Goal: Book appointment/travel/reservation

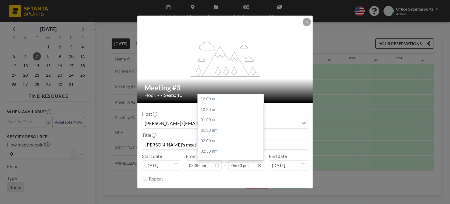
scroll to position [386, 0]
click at [253, 167] on input "06:30 pm" at bounding box center [246, 165] width 36 height 10
click at [220, 110] on div "07:00 pm" at bounding box center [232, 110] width 69 height 11
type input "07:00 pm"
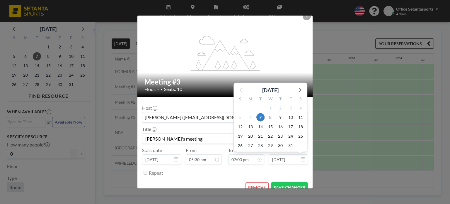
scroll to position [14, 0]
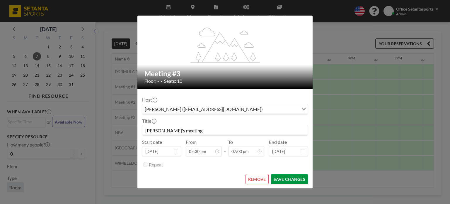
click at [284, 177] on button "SAVE CHANGES" at bounding box center [289, 179] width 37 height 10
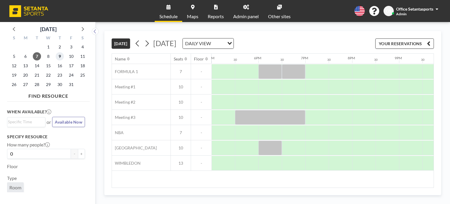
click at [60, 54] on span "9" at bounding box center [60, 56] width 8 height 8
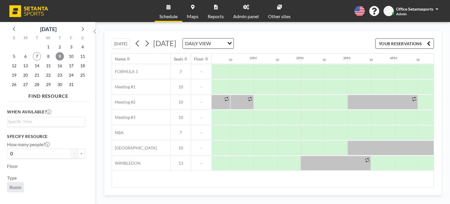
scroll to position [0, 539]
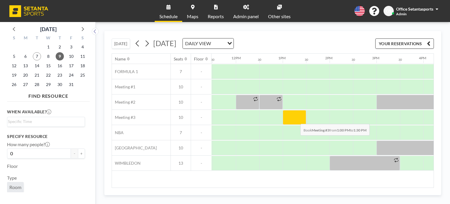
click at [296, 119] on div at bounding box center [294, 117] width 23 height 15
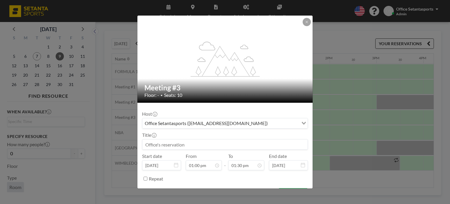
click at [213, 122] on div "Office Setantasports ([EMAIL_ADDRESS][DOMAIN_NAME])" at bounding box center [220, 122] width 156 height 9
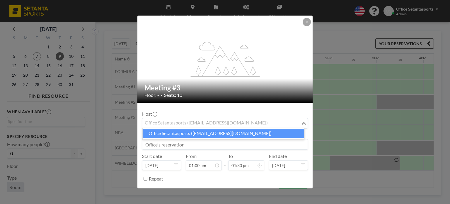
click at [213, 133] on li "Office Setantasports ([EMAIL_ADDRESS][DOMAIN_NAME])" at bounding box center [224, 133] width 162 height 9
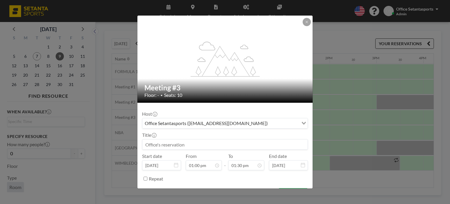
click at [176, 141] on input at bounding box center [224, 144] width 165 height 10
type input "m"
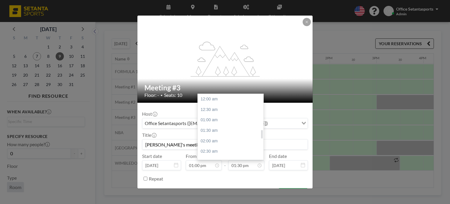
scroll to position [281, 0]
type input "[PERSON_NAME]'s meeting"
click at [230, 109] on div "02:00 pm" at bounding box center [232, 110] width 69 height 11
type input "02:00 pm"
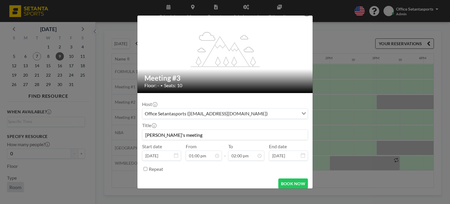
scroll to position [14, 0]
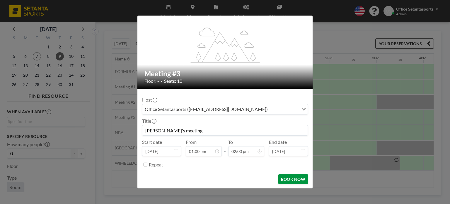
click at [300, 178] on button "BOOK NOW" at bounding box center [294, 179] width 30 height 10
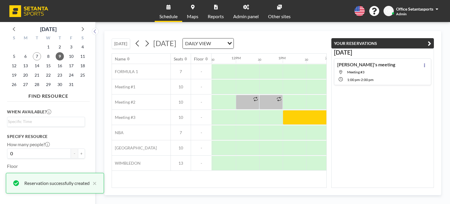
click at [430, 48] on div "[DATE] [PERSON_NAME]'s meeting Meeting #3 1:00 PM - 2:00 PM" at bounding box center [383, 117] width 103 height 139
click at [430, 43] on icon "button" at bounding box center [430, 43] width 4 height 7
